Goal: Task Accomplishment & Management: Manage account settings

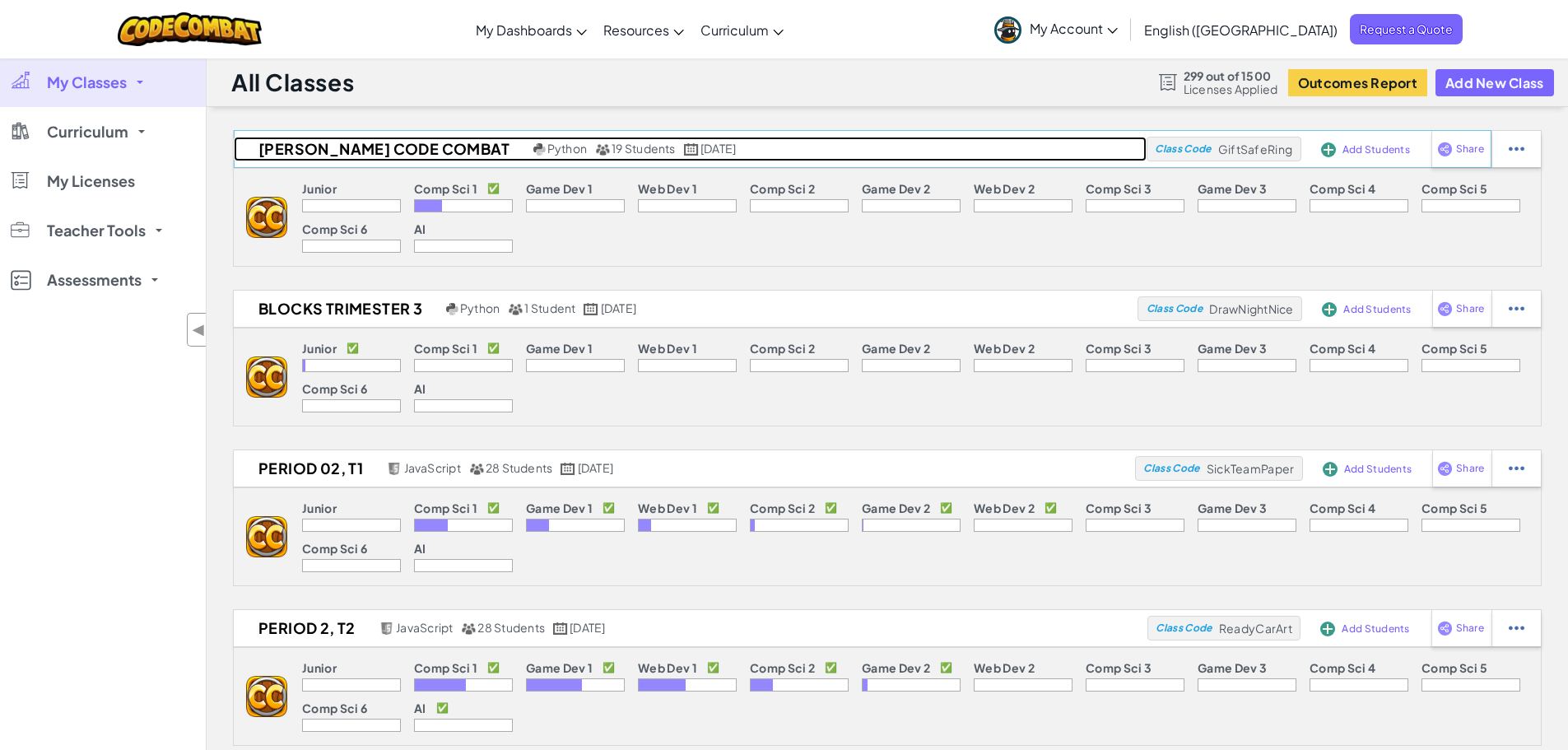
click at [388, 144] on h2 "[PERSON_NAME] Code Combat" at bounding box center [382, 149] width 296 height 25
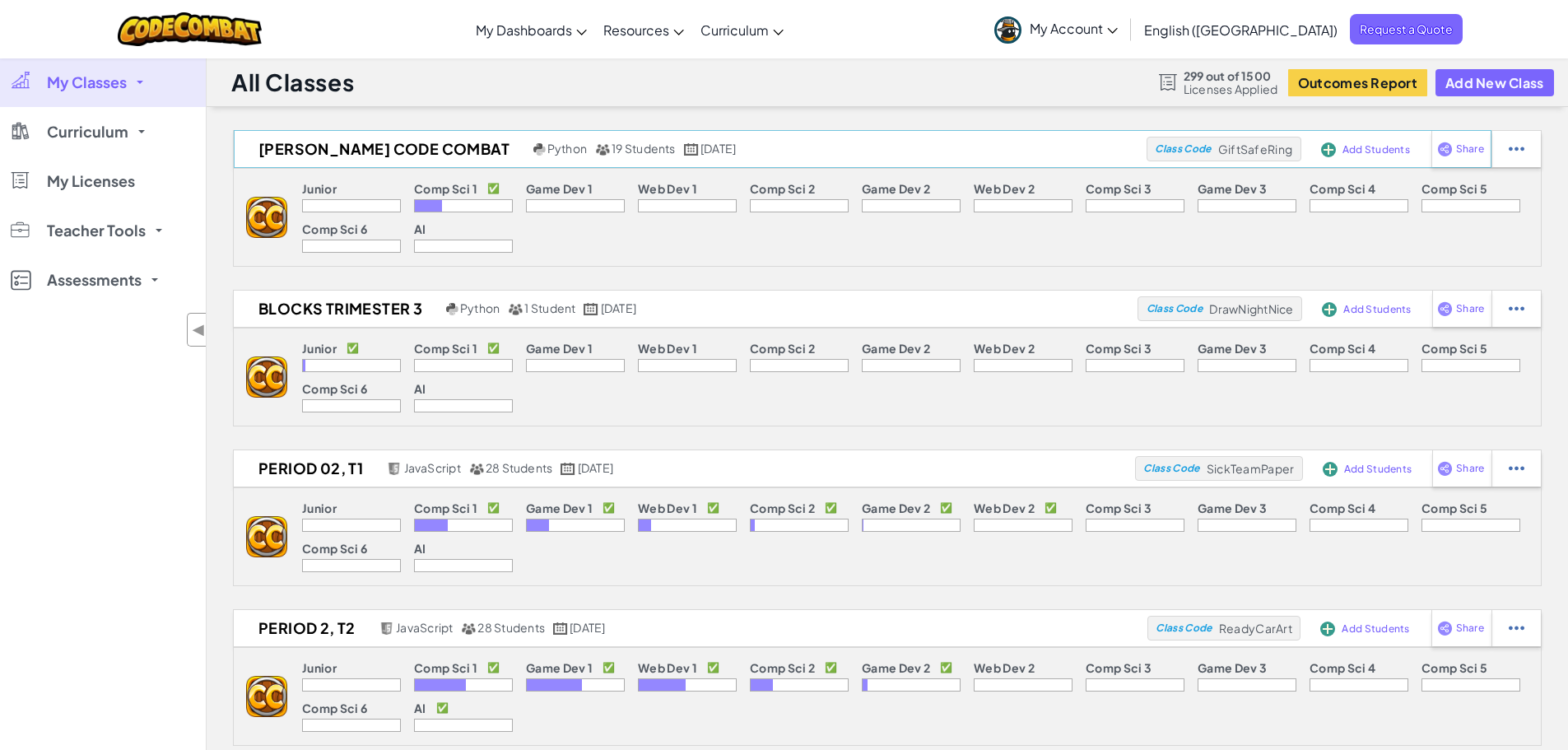
select select "560f1a9f22961295f9427742"
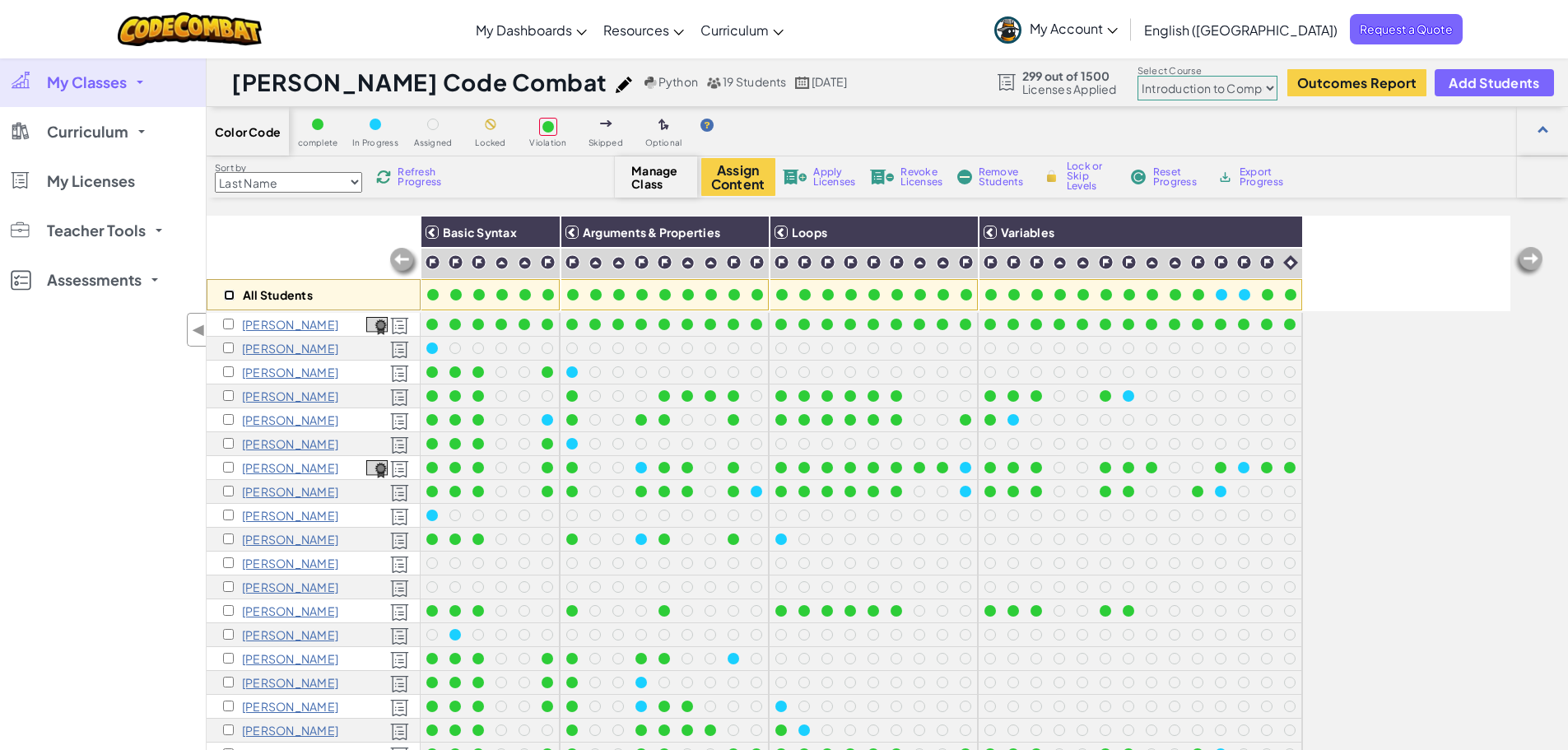
click at [230, 295] on input "checkbox" at bounding box center [229, 295] width 11 height 11
checkbox input "true"
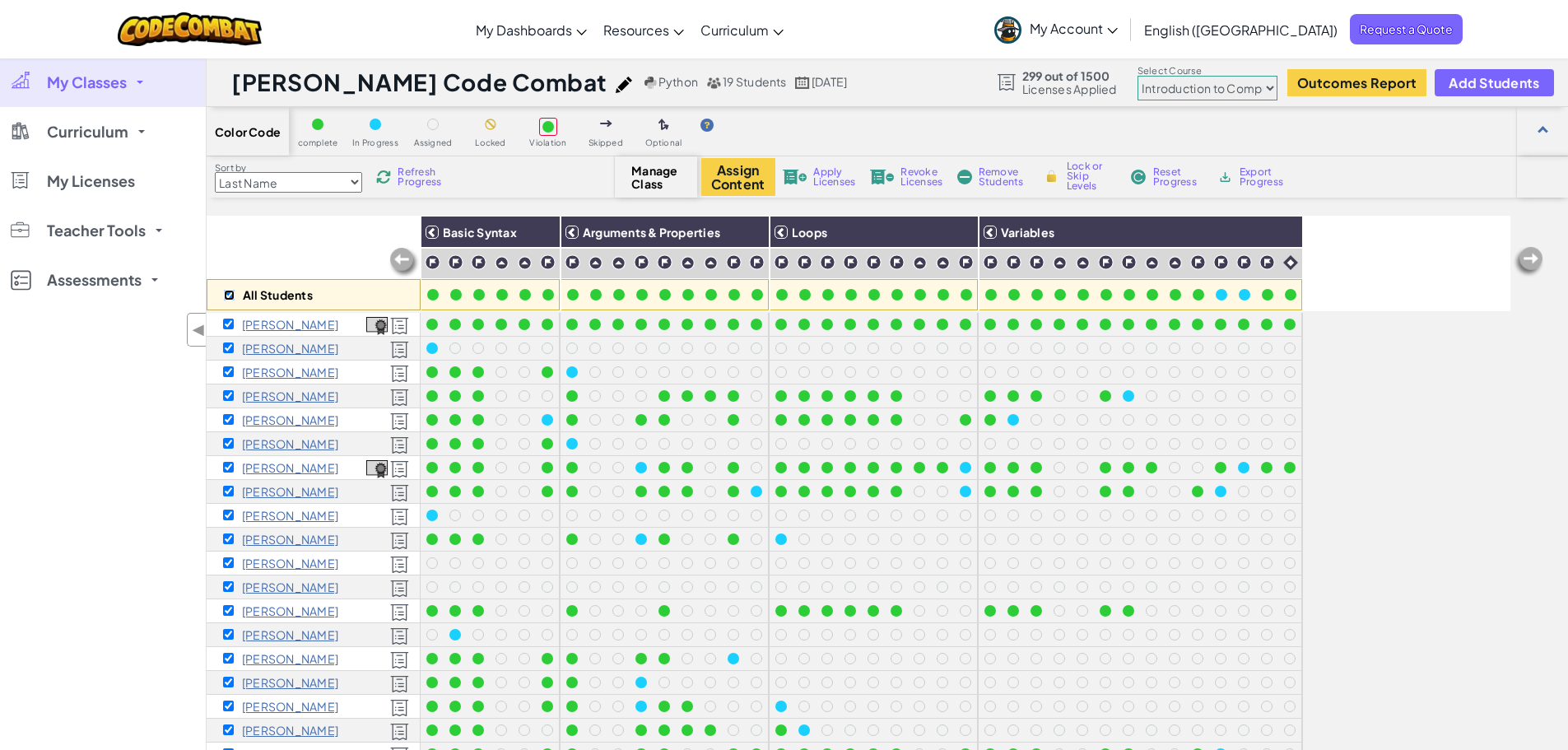
checkbox input "true"
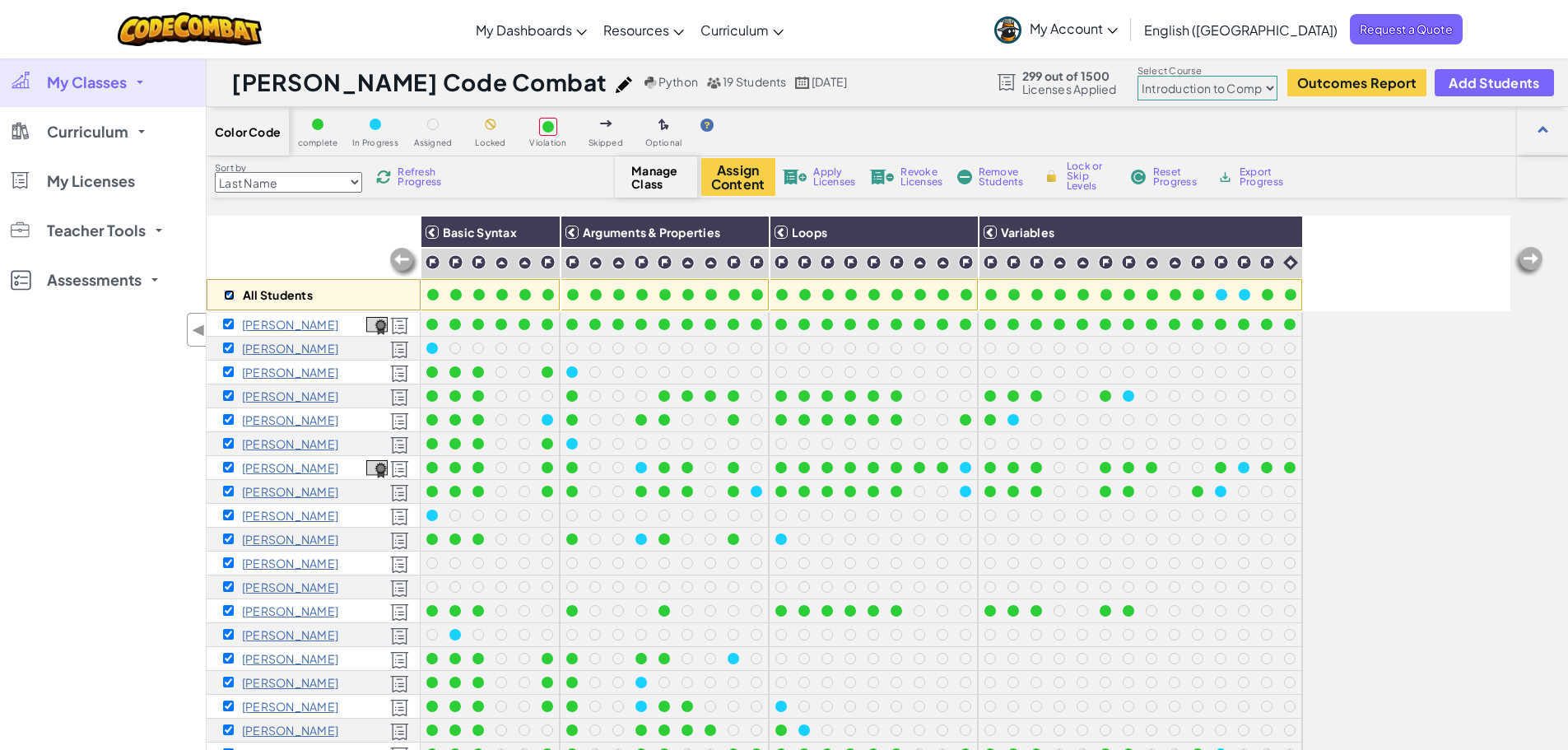
checkbox input "true"
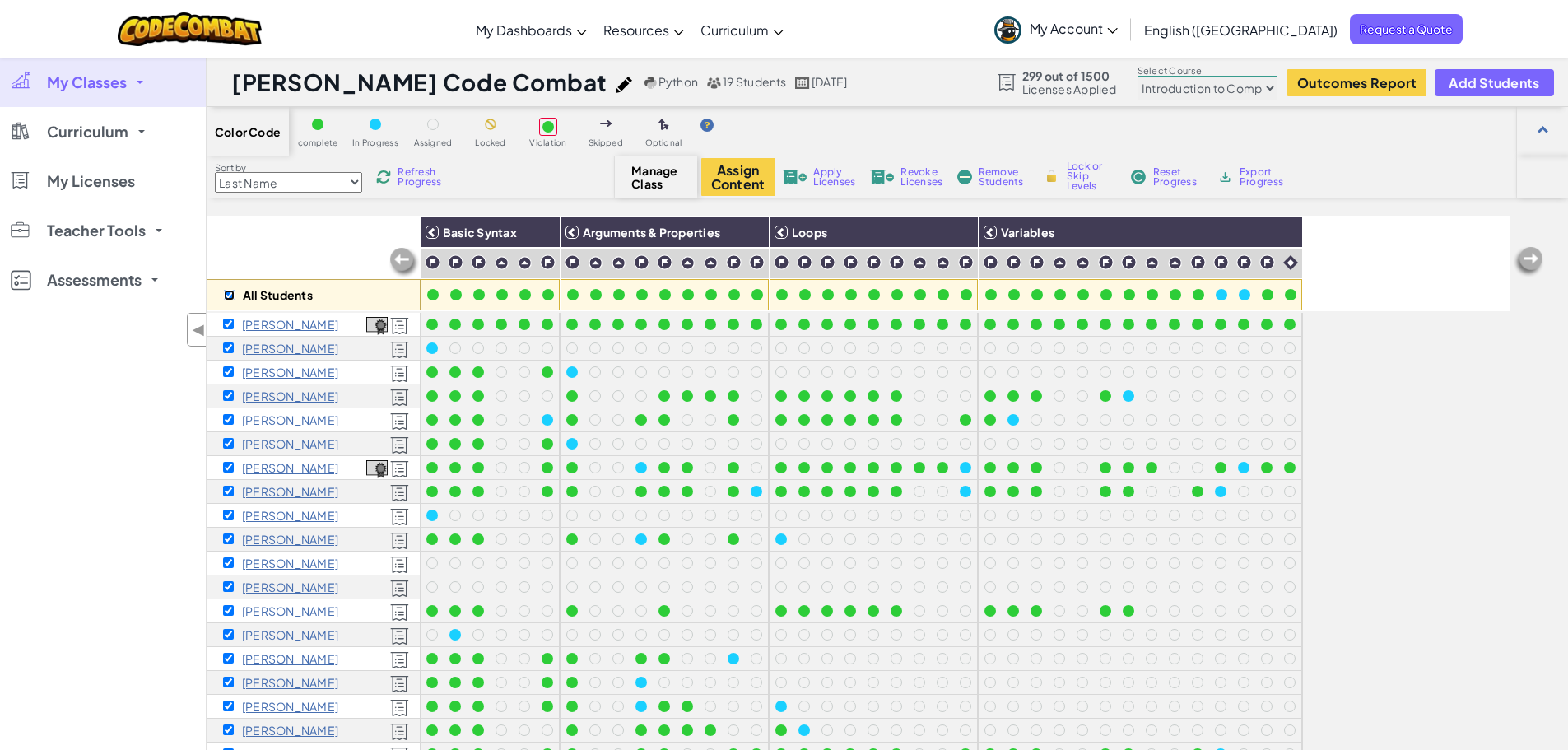
checkbox input "true"
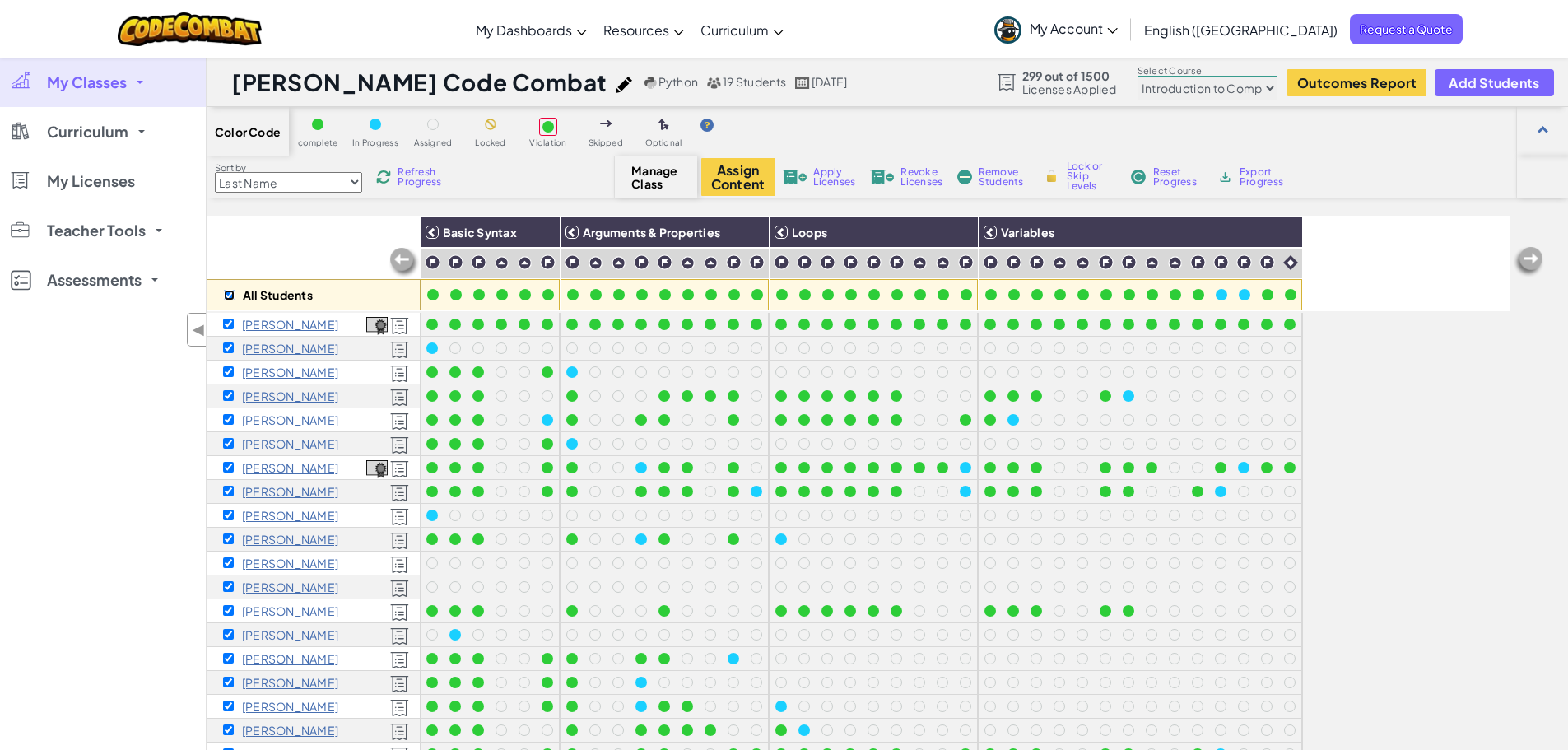
checkbox input "true"
click at [749, 176] on button "Assign Content" at bounding box center [738, 176] width 74 height 38
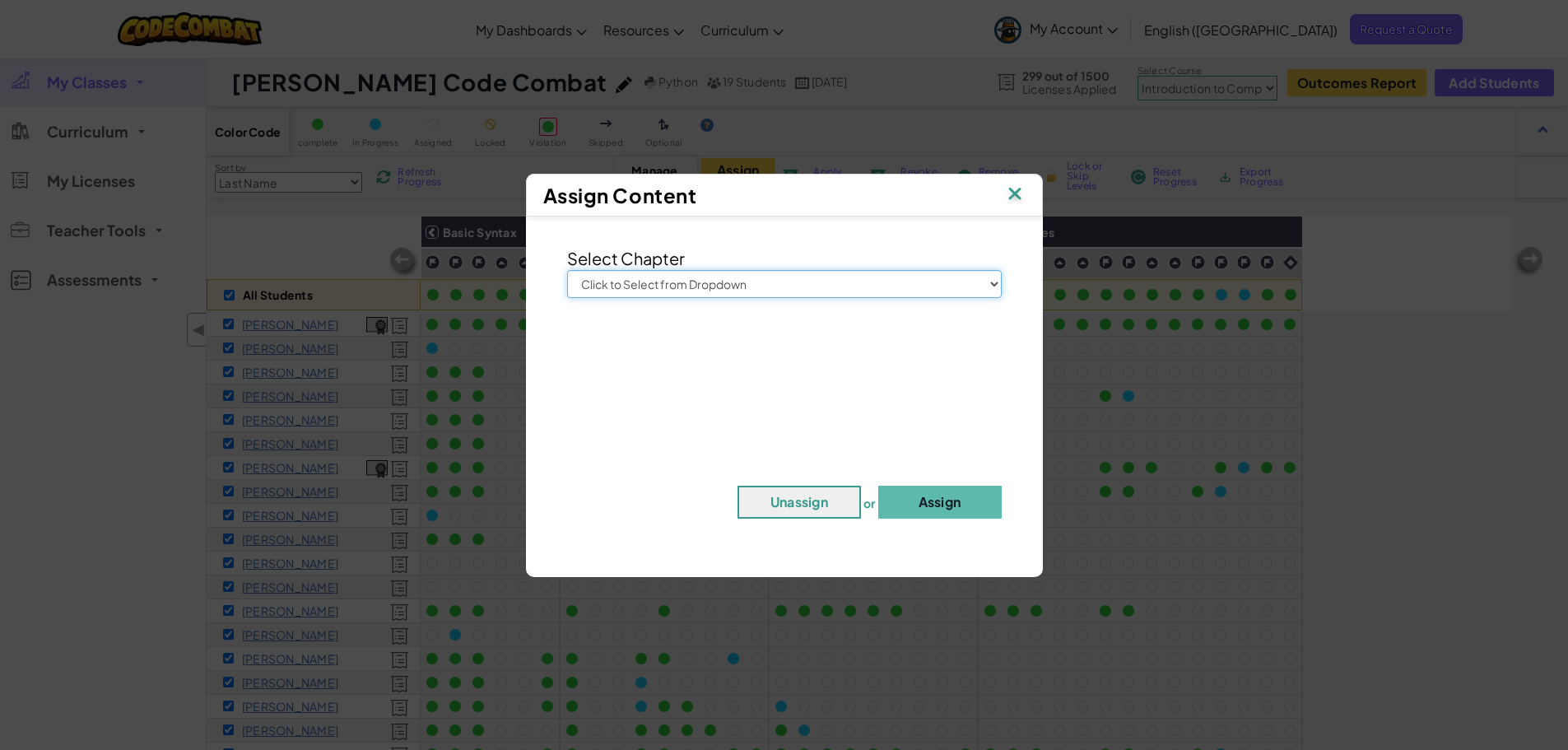
click at [740, 282] on select "Click to Select from Dropdown Junior Introduction to Computer Science Game Deve…" at bounding box center [784, 284] width 434 height 28
select select "Game Development 1"
click at [567, 270] on select "Click to Select from Dropdown Junior Introduction to Computer Science Game Deve…" at bounding box center [784, 284] width 434 height 28
click at [1014, 196] on img at bounding box center [1015, 195] width 22 height 25
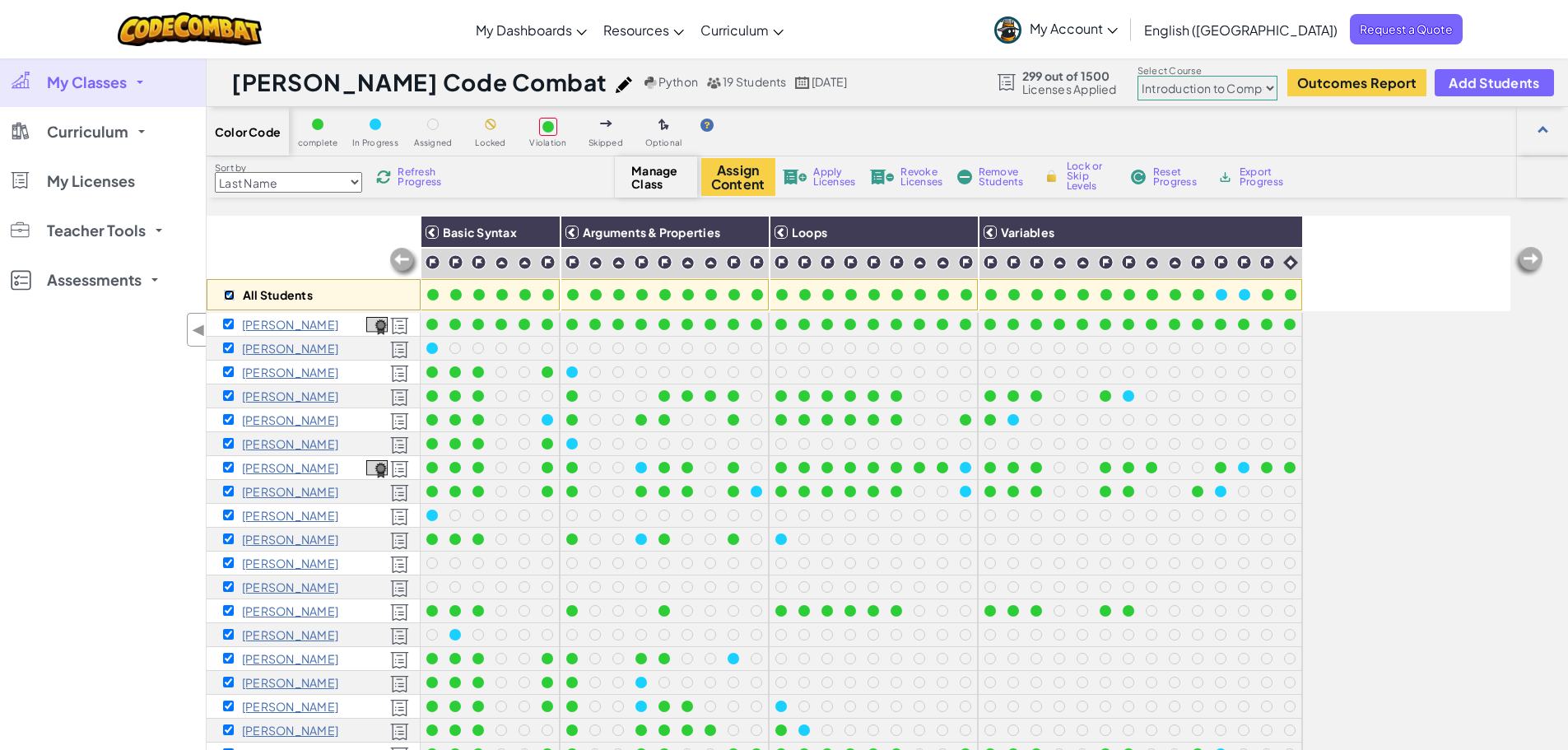
click at [231, 294] on input "checkbox" at bounding box center [229, 295] width 11 height 11
checkbox input "false"
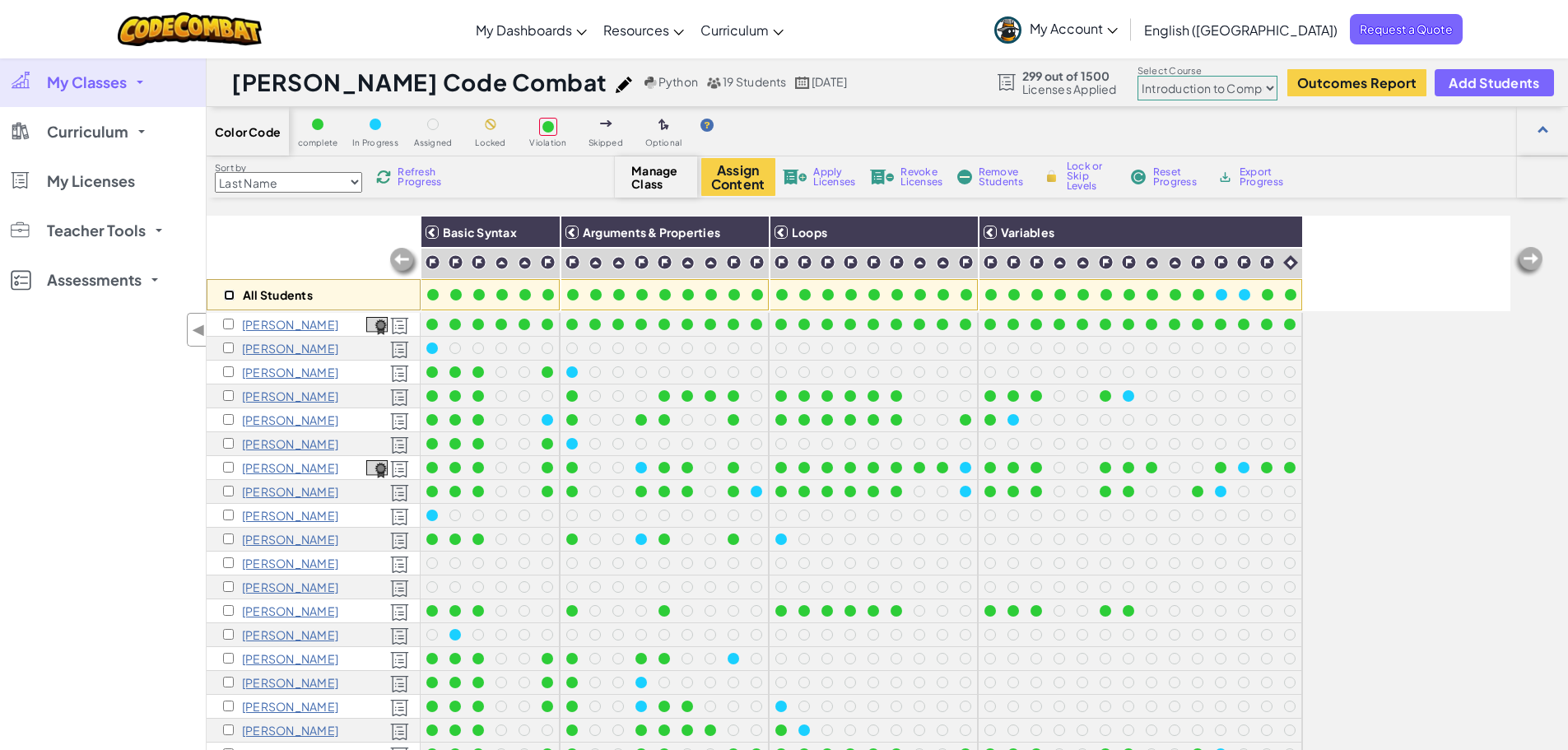
checkbox input "false"
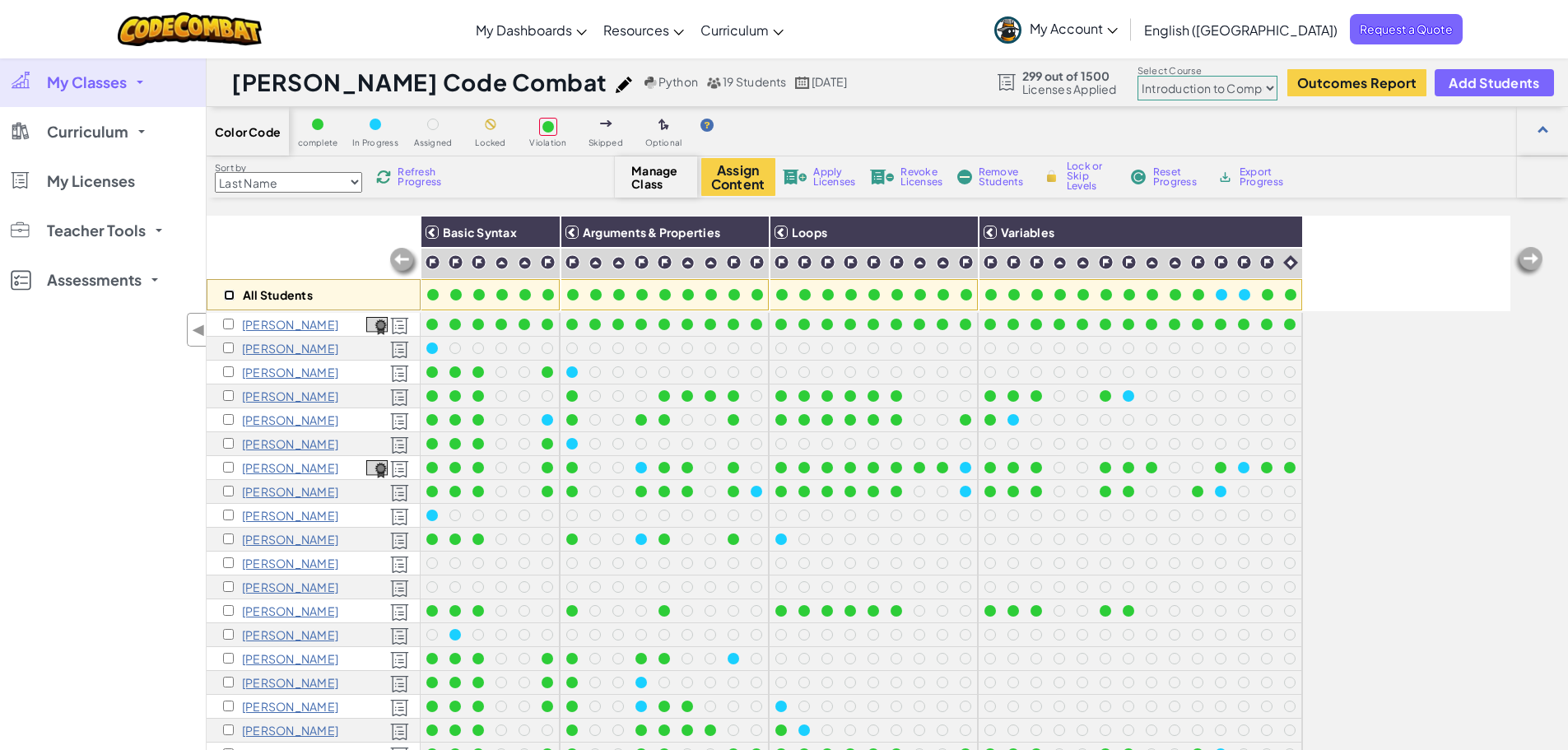
checkbox input "false"
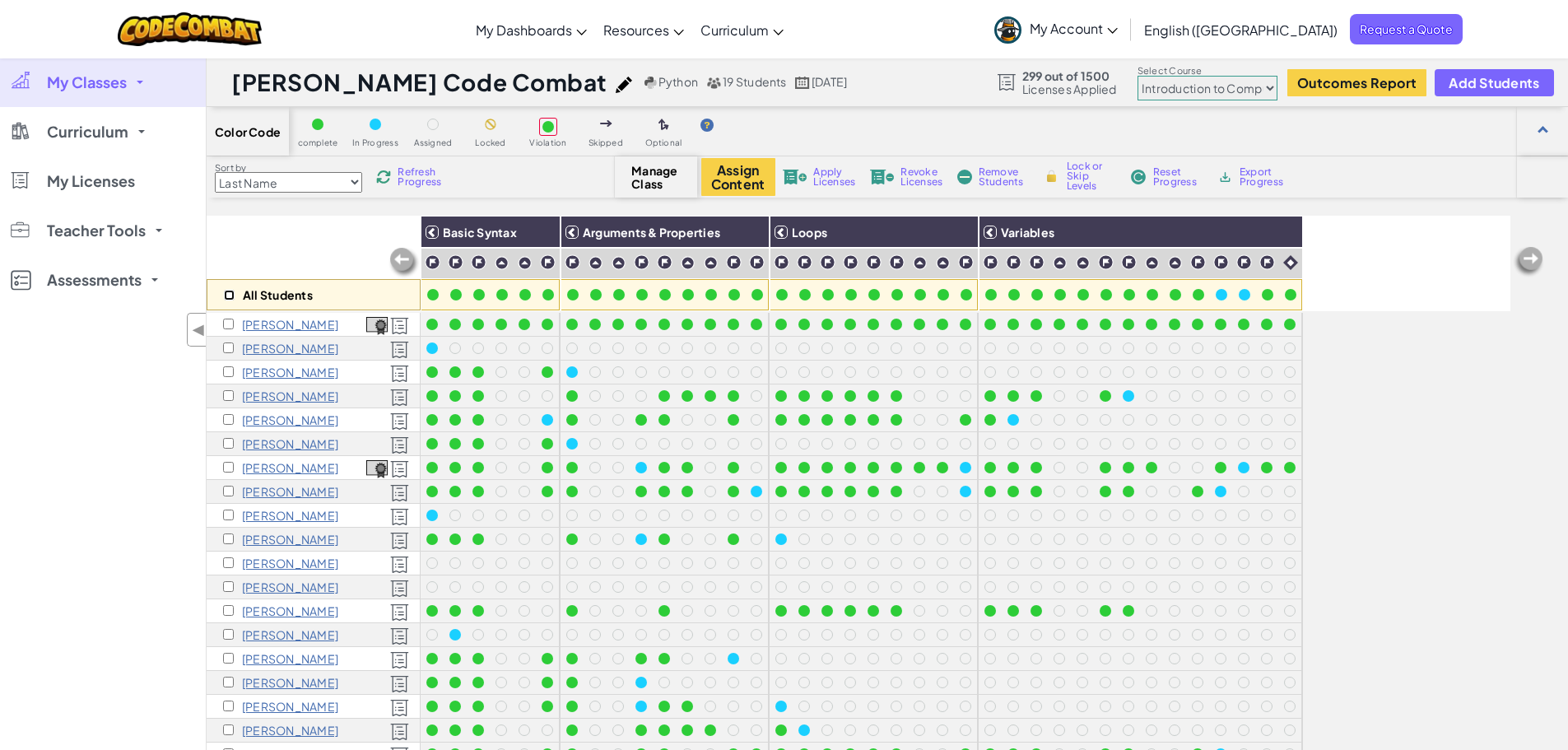
checkbox input "false"
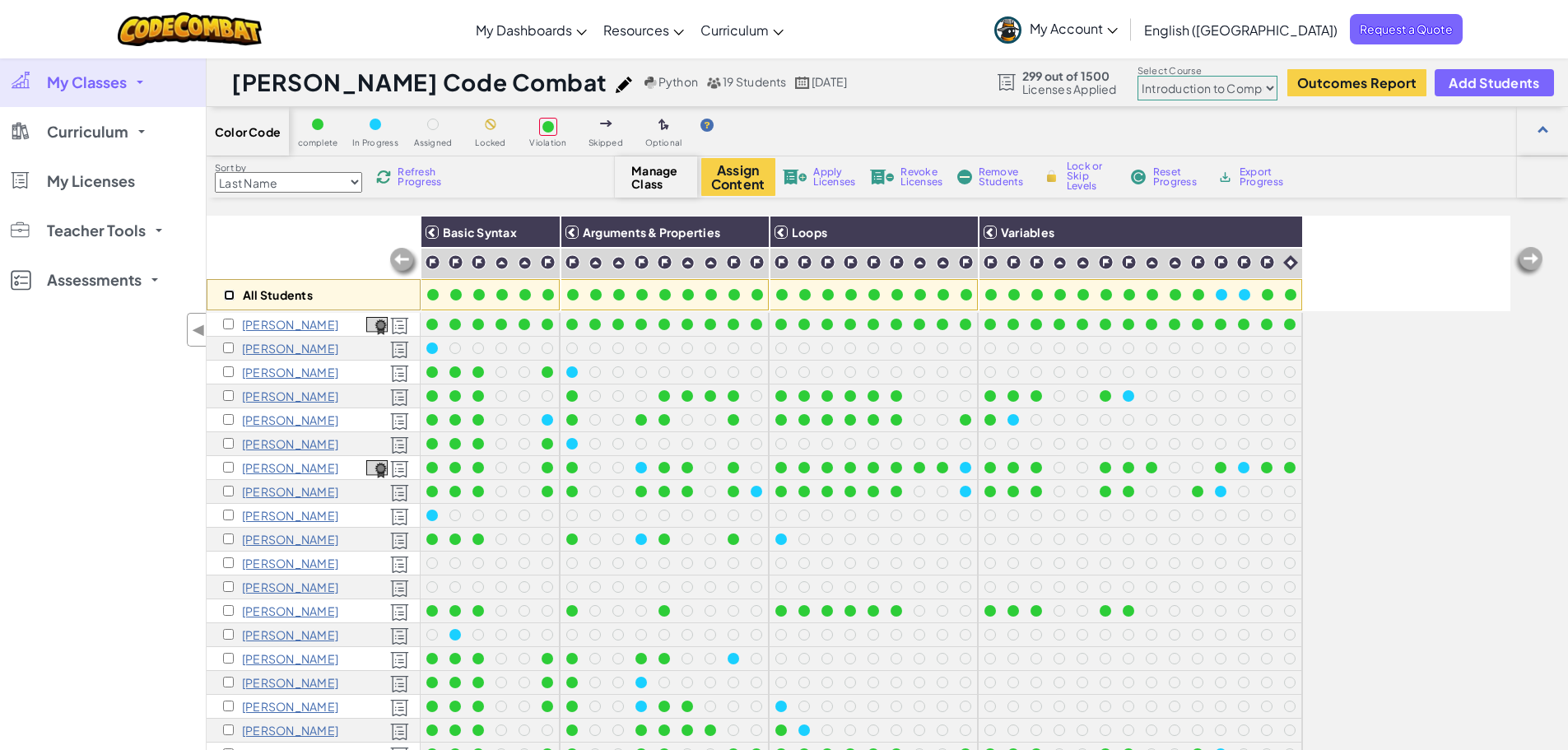
checkbox input "false"
click at [229, 325] on input "checkbox" at bounding box center [228, 323] width 11 height 11
checkbox input "true"
click at [731, 172] on button "Assign Content" at bounding box center [738, 176] width 74 height 38
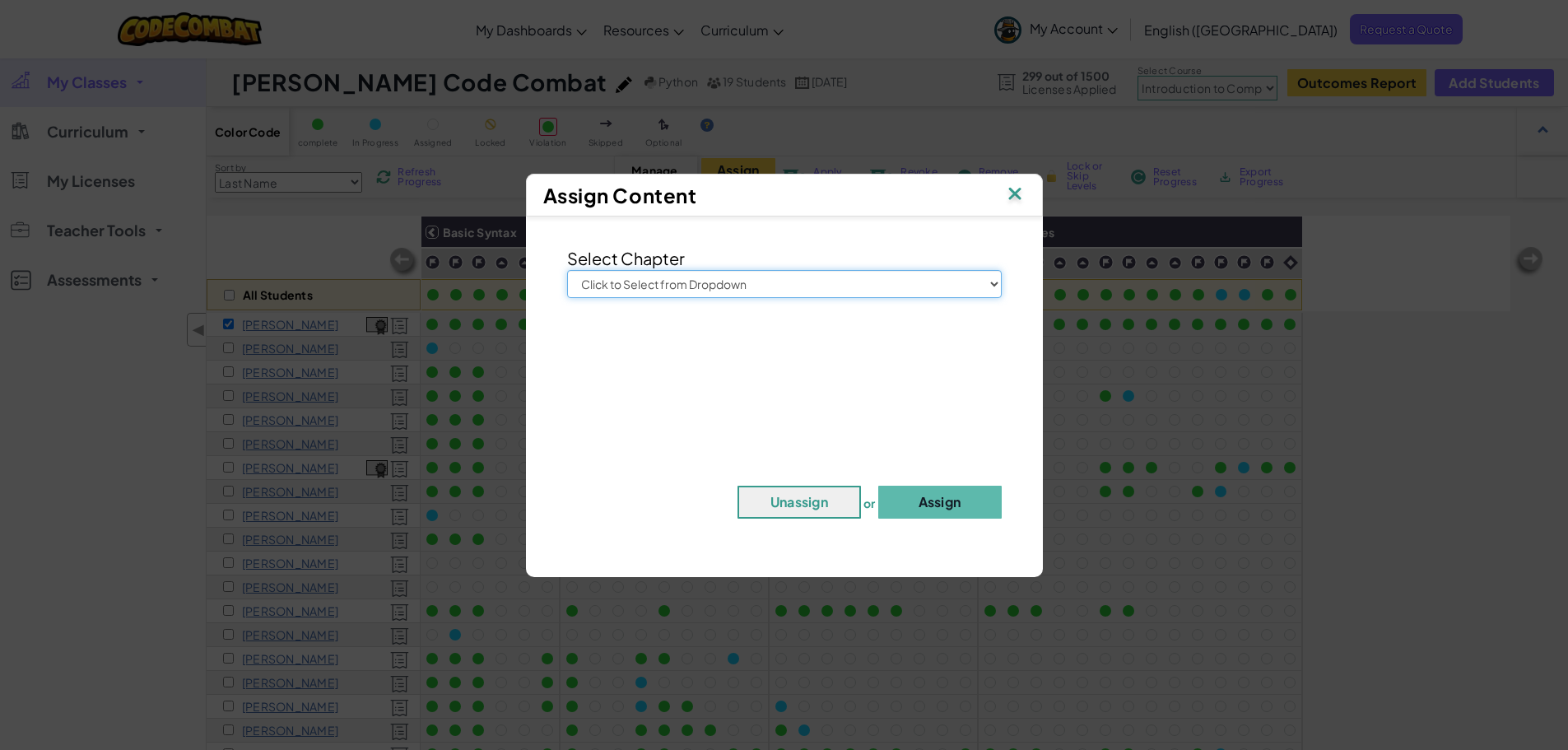
click at [746, 276] on select "Click to Select from Dropdown Junior Introduction to Computer Science Game Deve…" at bounding box center [784, 284] width 434 height 28
select select "Game Development 1"
click at [567, 270] on select "Click to Select from Dropdown Junior Introduction to Computer Science Game Deve…" at bounding box center [784, 284] width 434 height 28
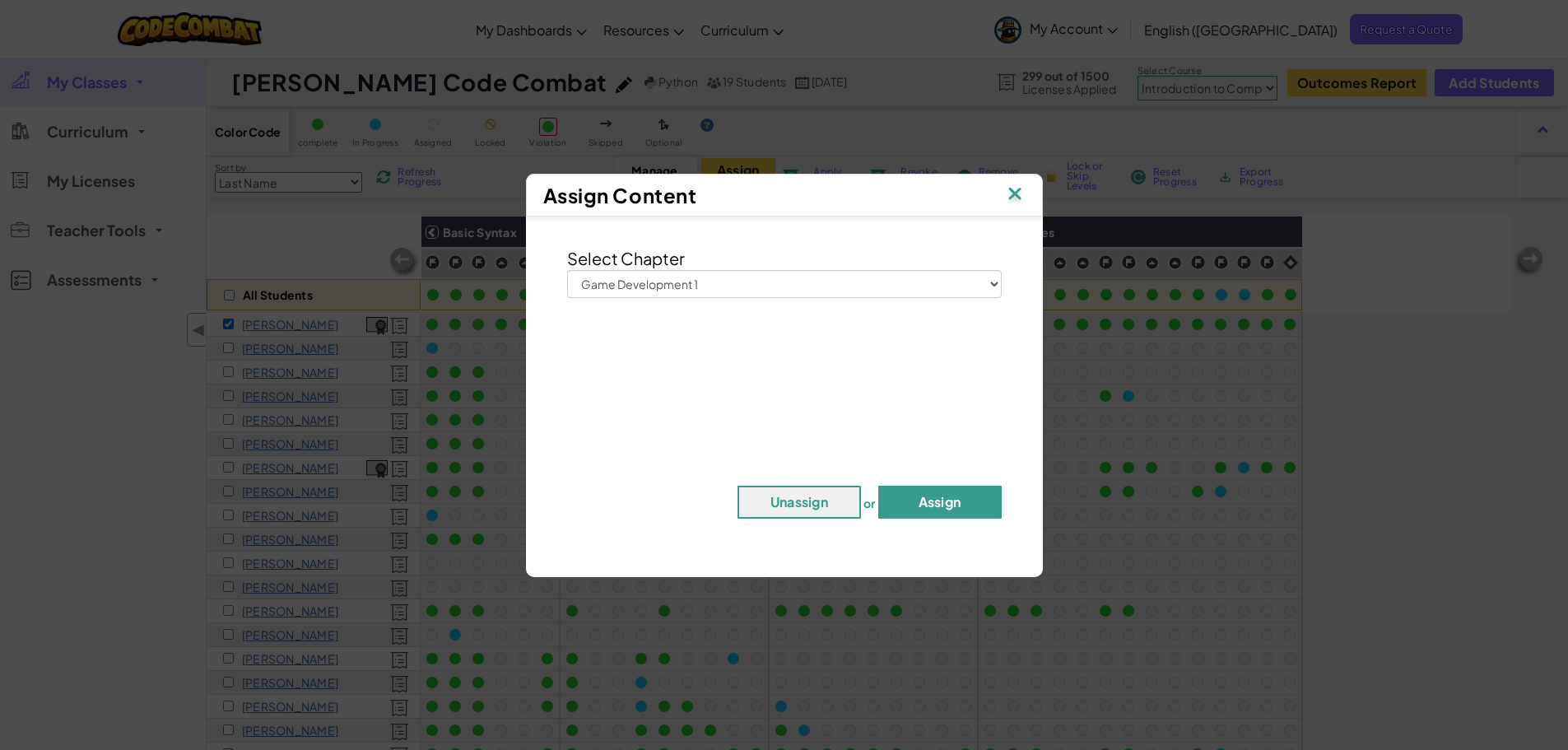
click at [940, 504] on button "Assign" at bounding box center [940, 502] width 124 height 33
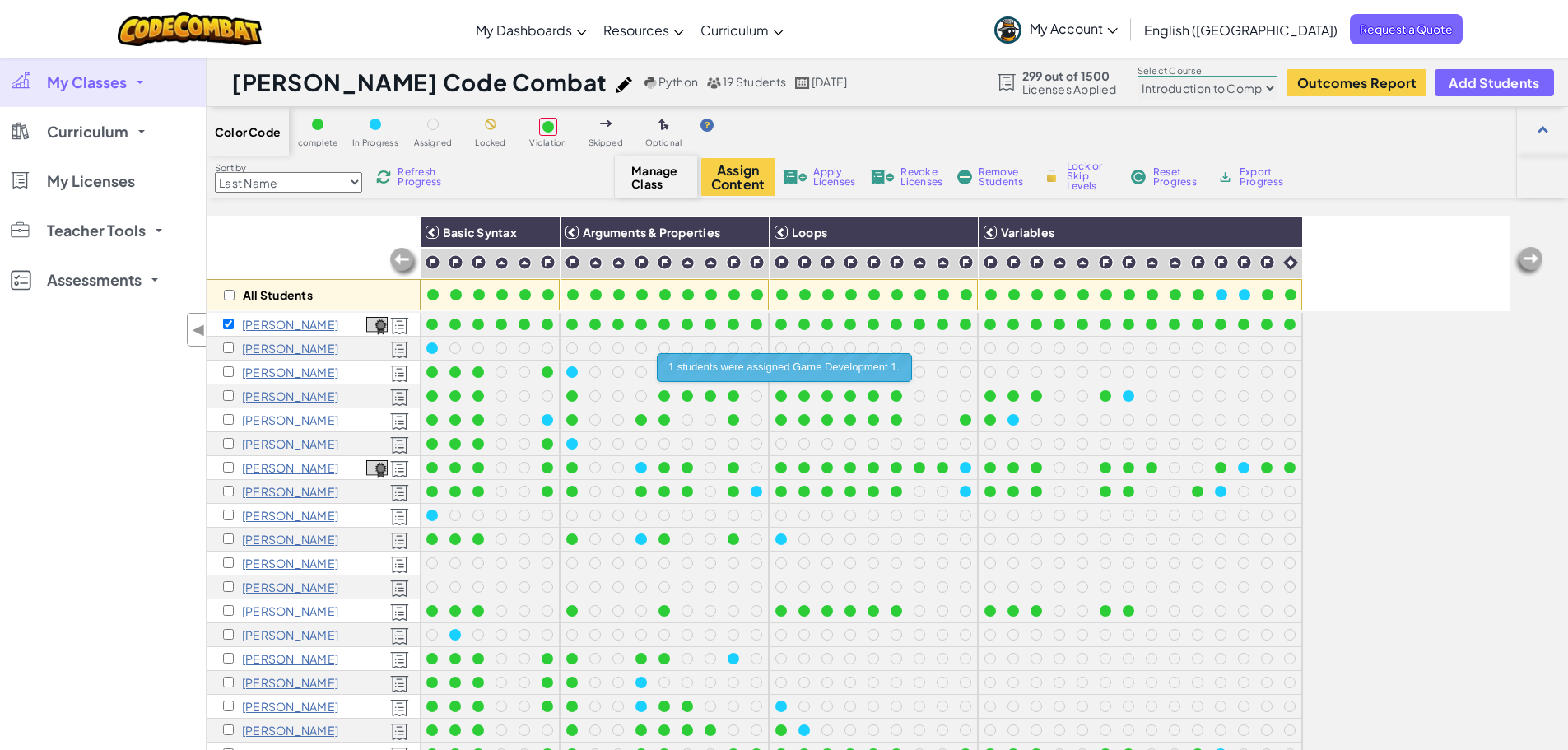
click at [1196, 97] on select "Junior Introduction to Computer Science Game Development 1 Web Development 1 Co…" at bounding box center [1207, 89] width 140 height 25
select select "5789587aad86a6efb573701e"
click at [1138, 76] on select "Junior Introduction to Computer Science Game Development 1 Web Development 1 Co…" at bounding box center [1207, 89] width 140 height 25
